Goal: Check status: Check status

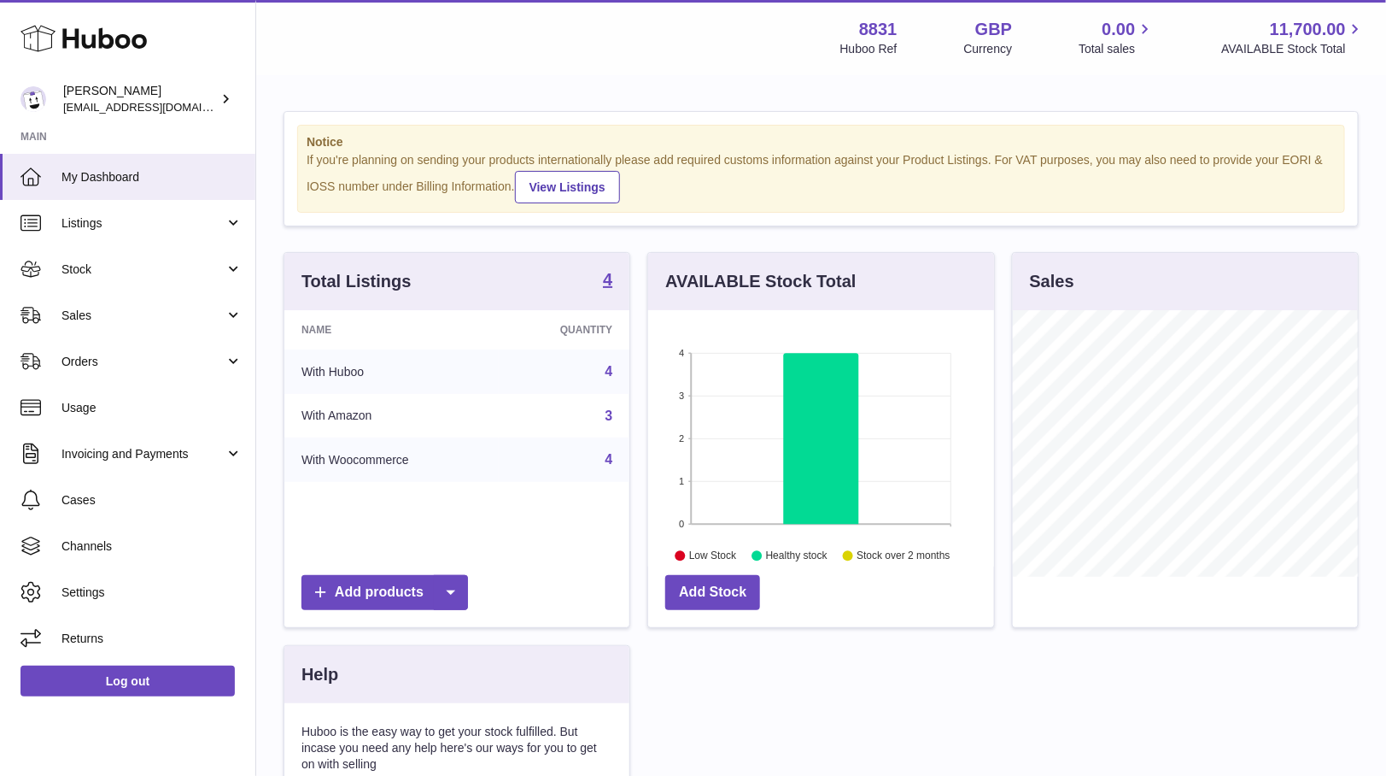
scroll to position [266, 344]
click at [138, 349] on link "Orders" at bounding box center [127, 361] width 255 height 46
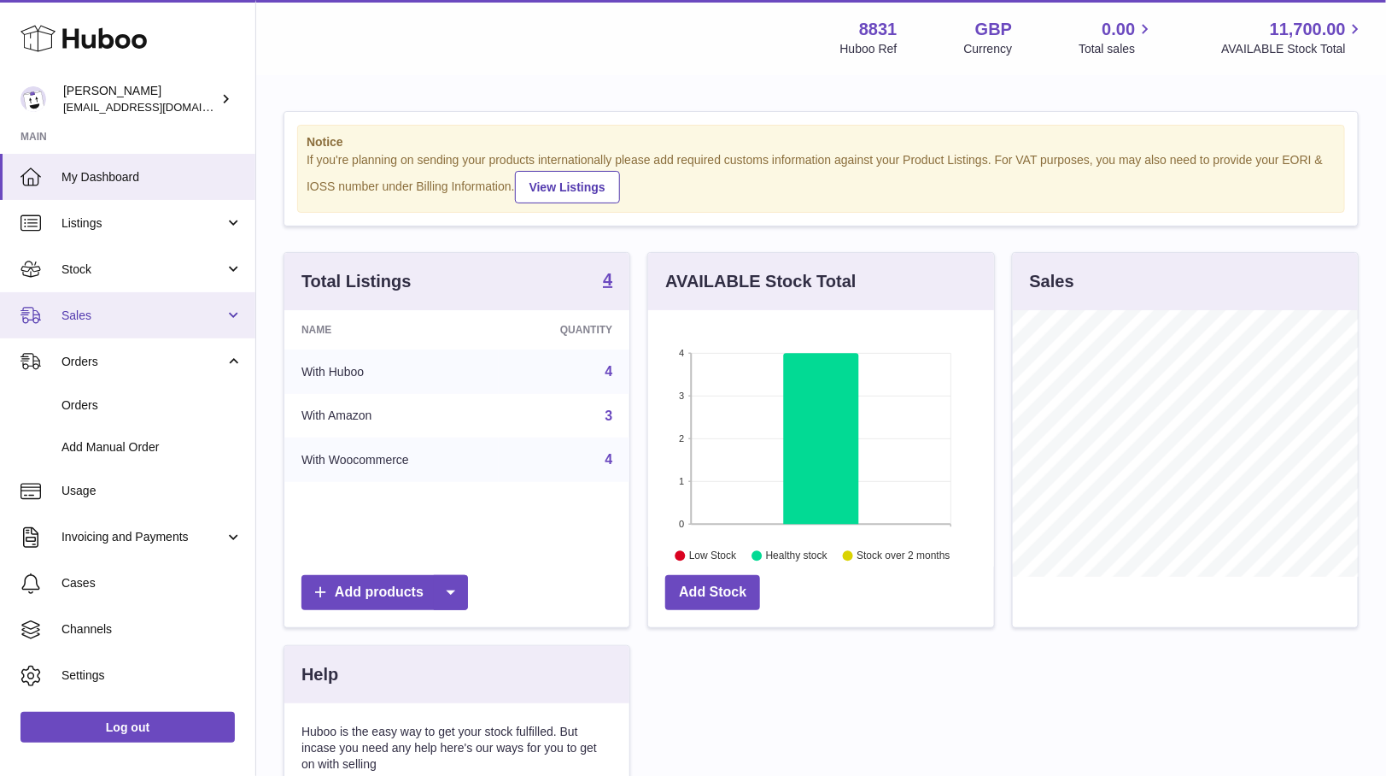
click at [136, 319] on span "Sales" at bounding box center [142, 315] width 163 height 16
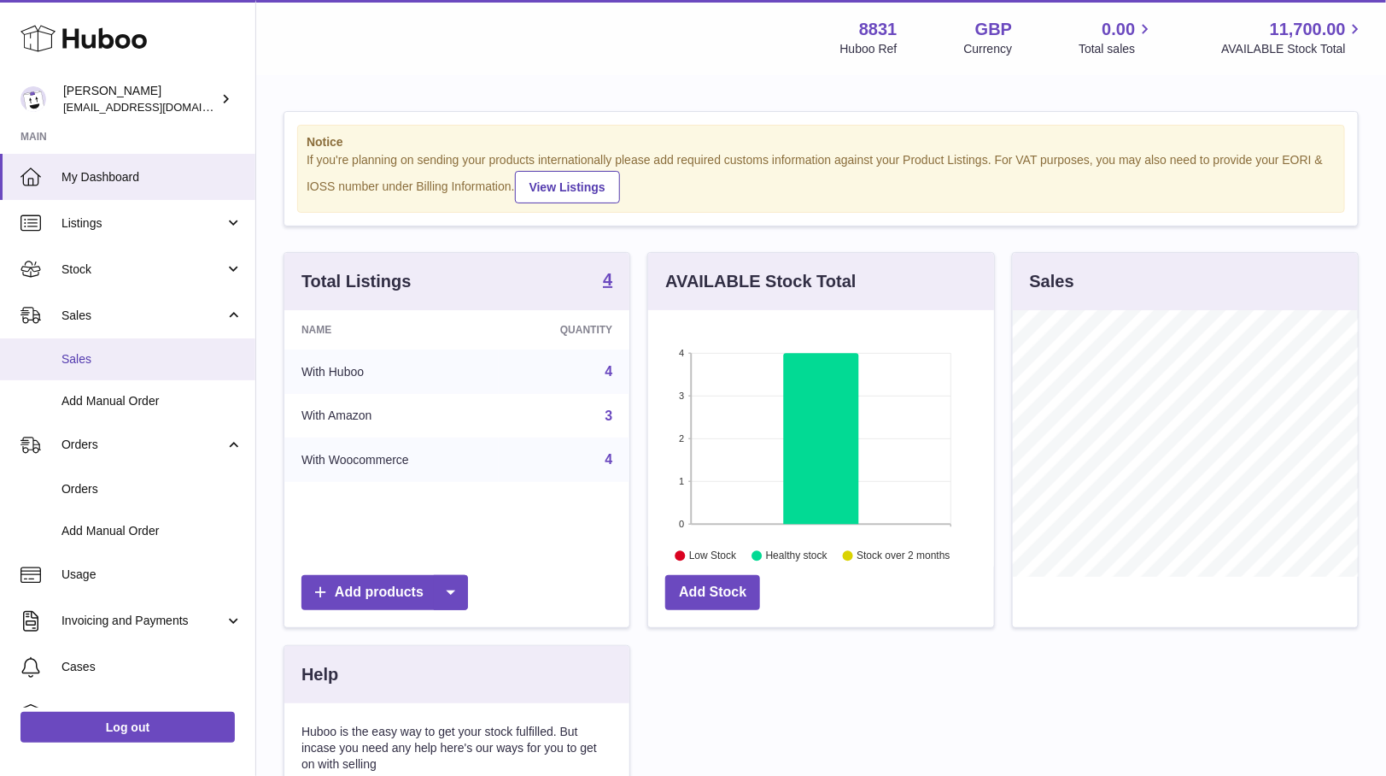
click at [122, 366] on link "Sales" at bounding box center [127, 359] width 255 height 42
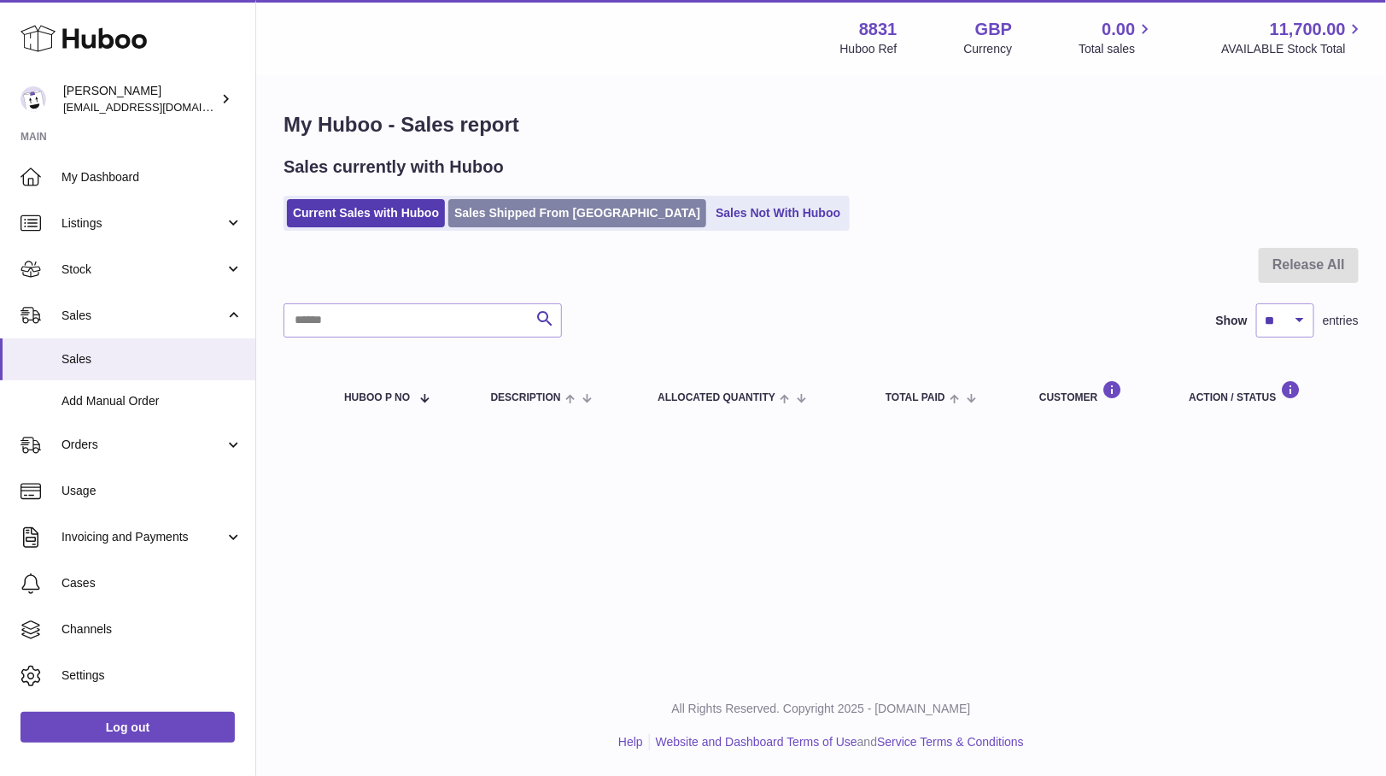
click at [548, 202] on link "Sales Shipped From [GEOGRAPHIC_DATA]" at bounding box center [577, 213] width 258 height 28
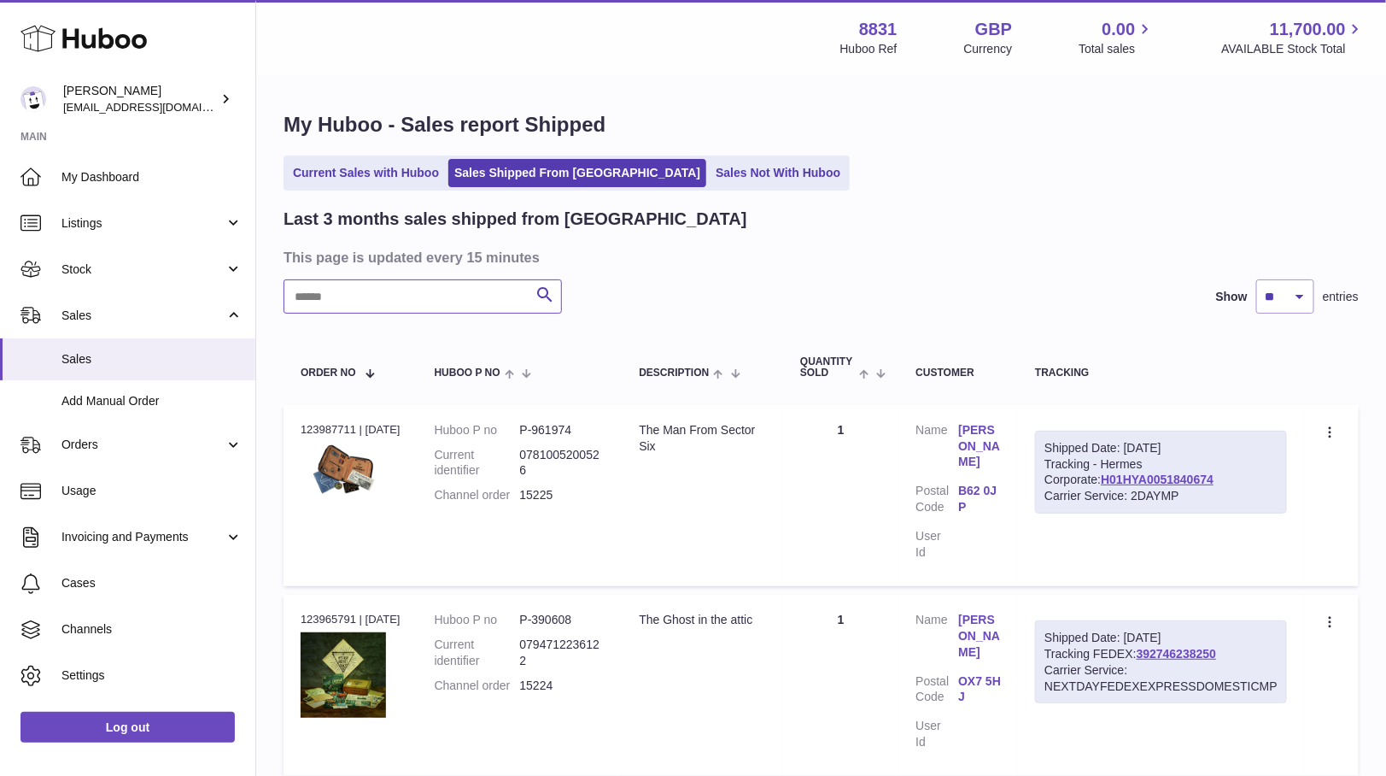
click at [385, 295] on input "text" at bounding box center [423, 296] width 278 height 34
paste input "*****"
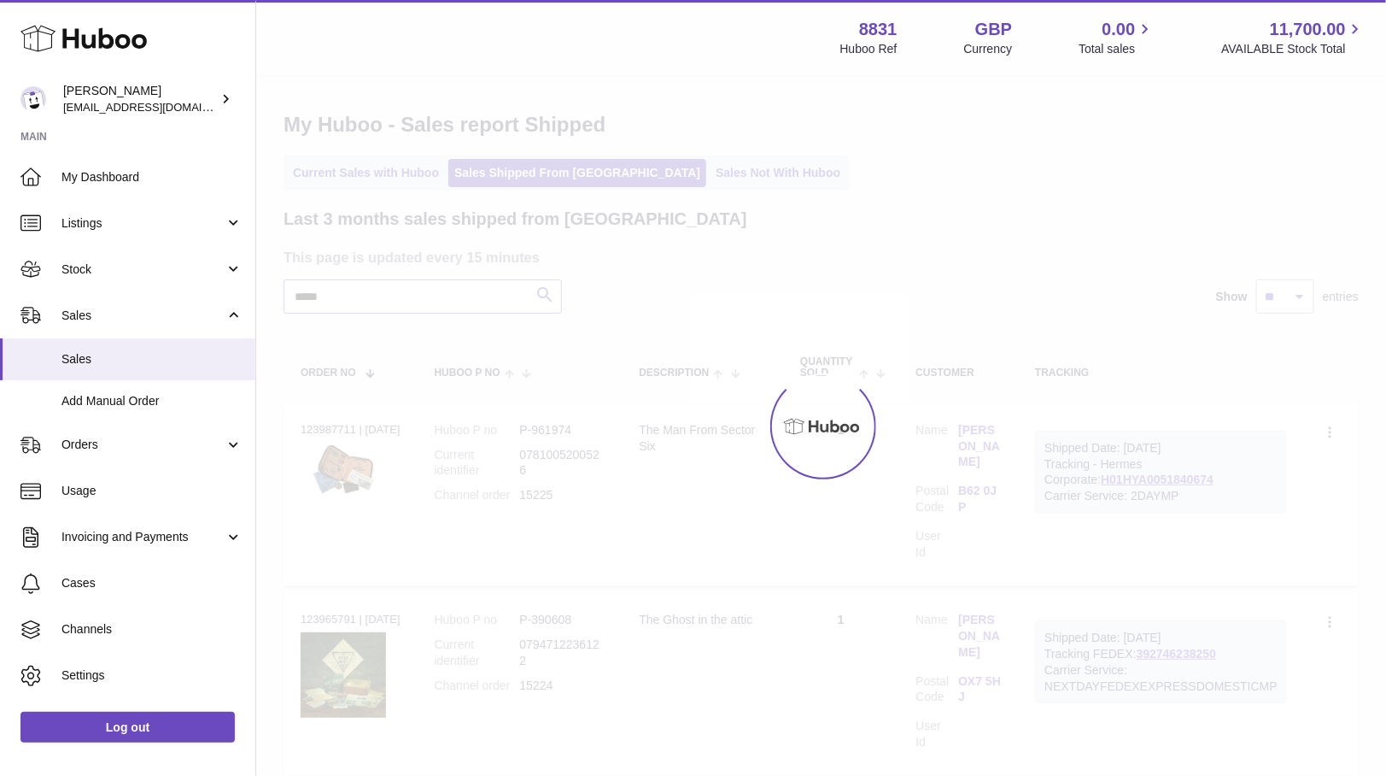
type input "*****"
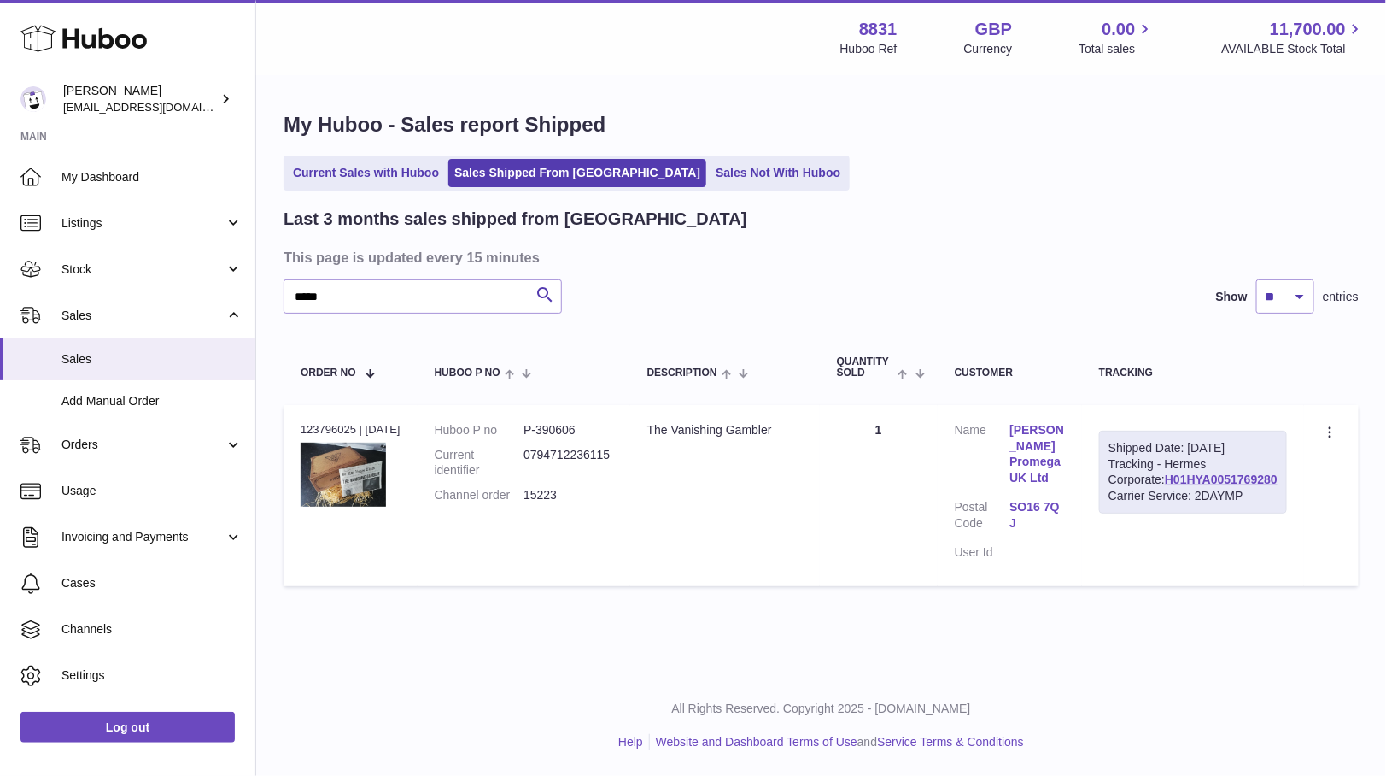
drag, startPoint x: 354, startPoint y: 423, endPoint x: 293, endPoint y: 425, distance: 61.5
click at [293, 425] on td "Order no 123796025 | [DATE]" at bounding box center [351, 495] width 134 height 181
copy div "123796025"
click at [1228, 486] on link "H01HYA0051769280" at bounding box center [1221, 479] width 113 height 14
drag, startPoint x: 1129, startPoint y: 488, endPoint x: 1045, endPoint y: 559, distance: 110.9
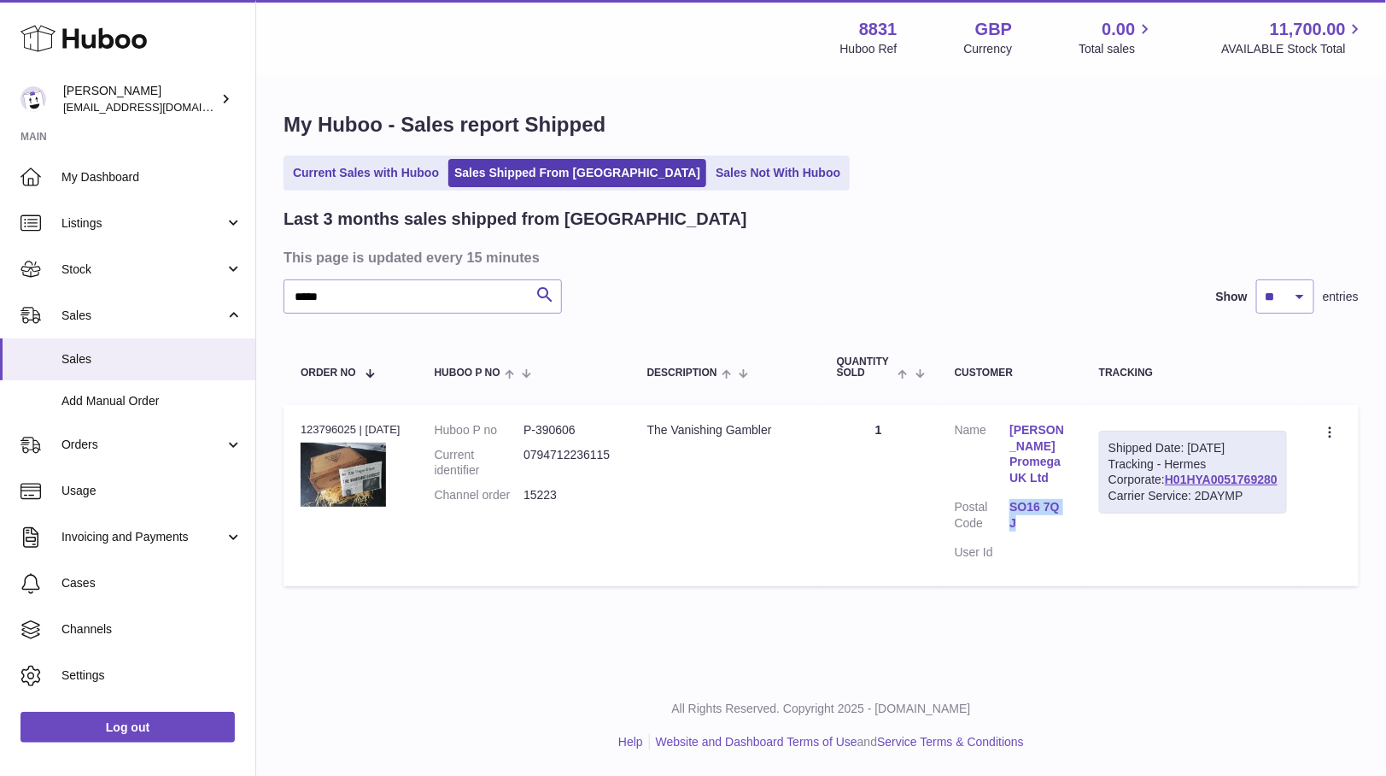
click at [1057, 487] on td "Customer Name Robert Holmes Promega UK Ltd Postal Code SO16 7QJ User Id" at bounding box center [1010, 495] width 144 height 181
copy link "SO16 7QJ"
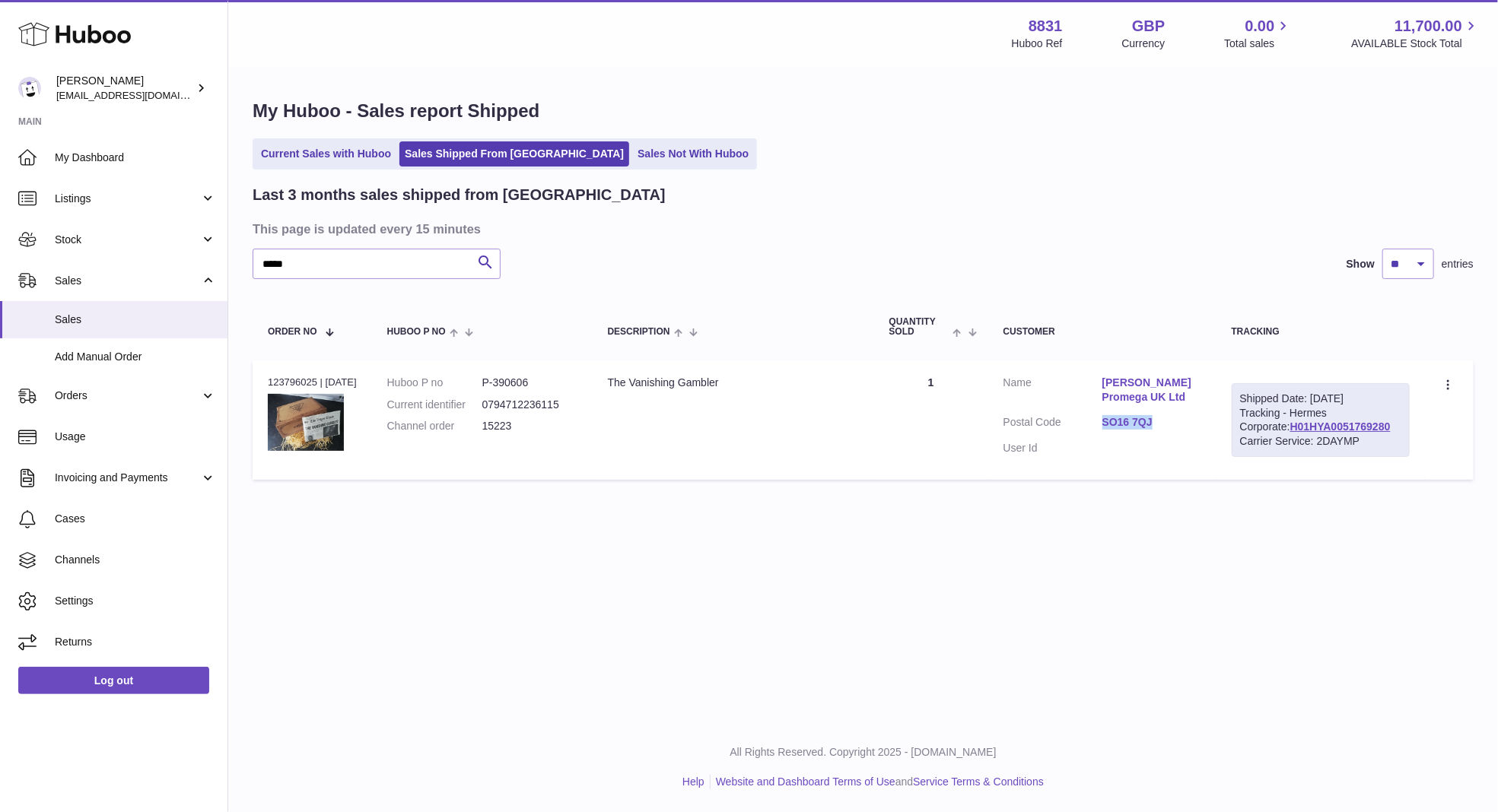
click at [1170, 389] on link "Robert Holmes Promega UK Ltd" at bounding box center [1152, 390] width 99 height 28
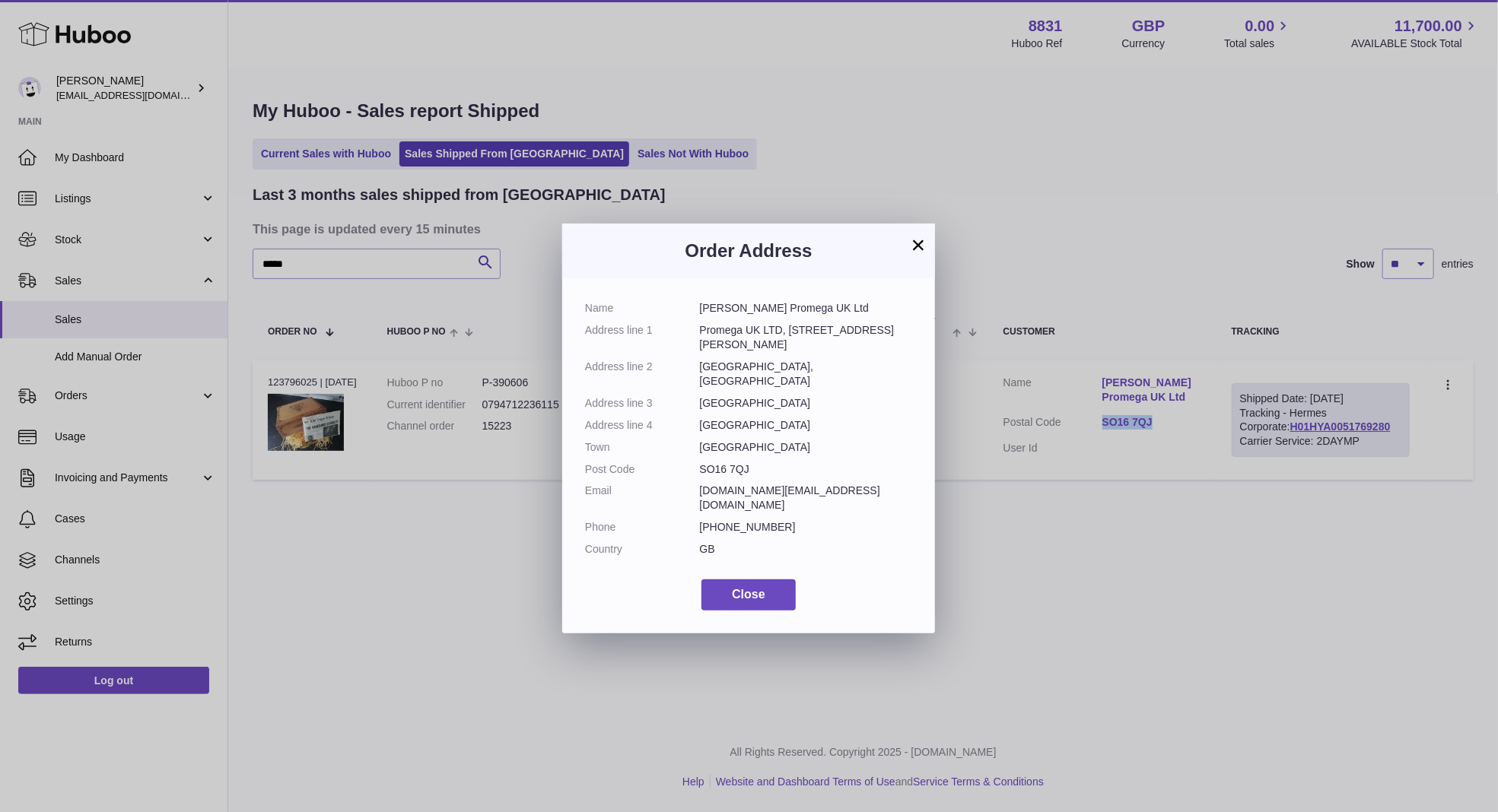
click at [920, 253] on button "×" at bounding box center [918, 245] width 18 height 18
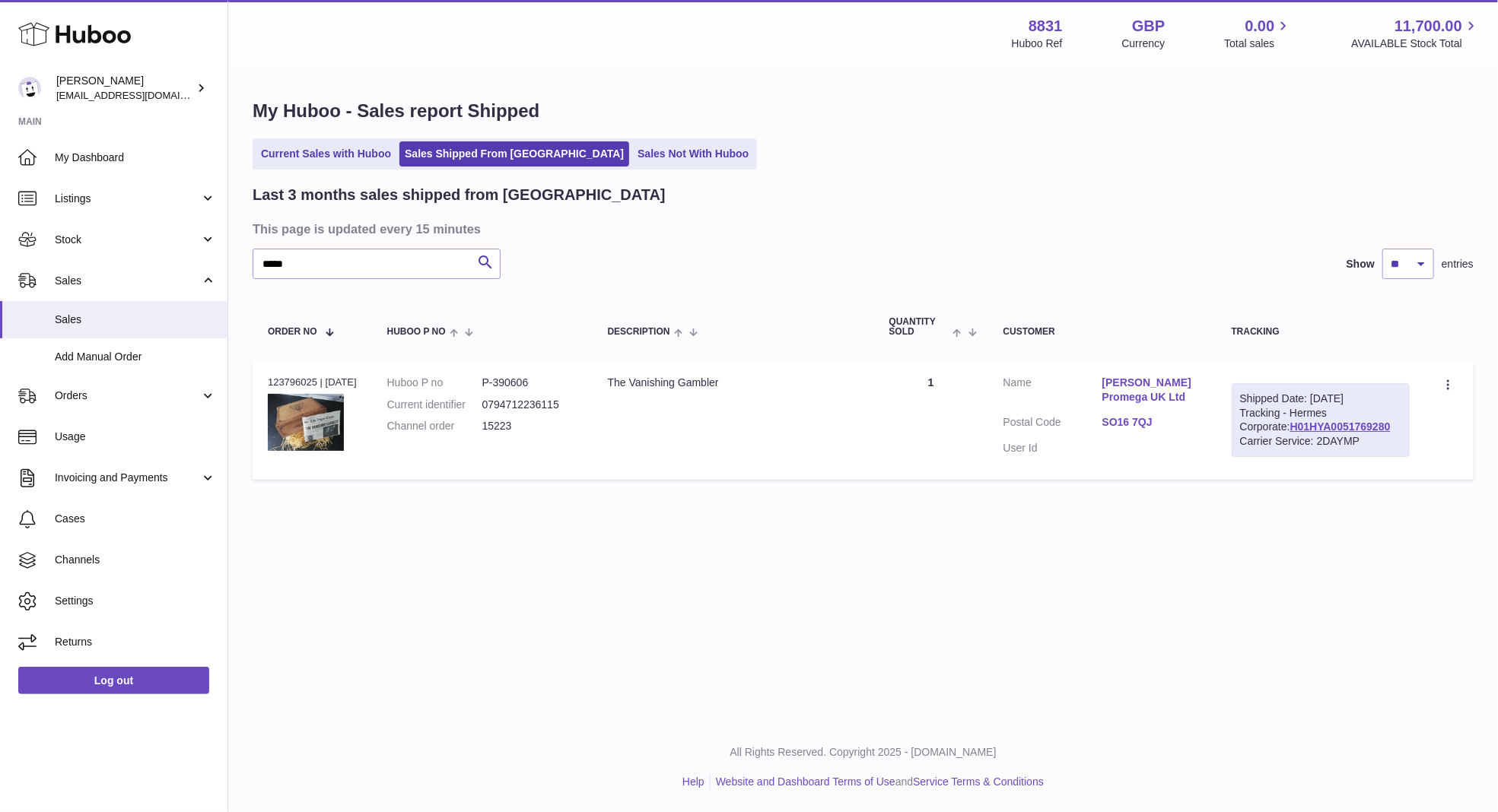
click at [505, 419] on dd "15223" at bounding box center [530, 426] width 95 height 14
copy dd "15223"
